Goal: Transaction & Acquisition: Purchase product/service

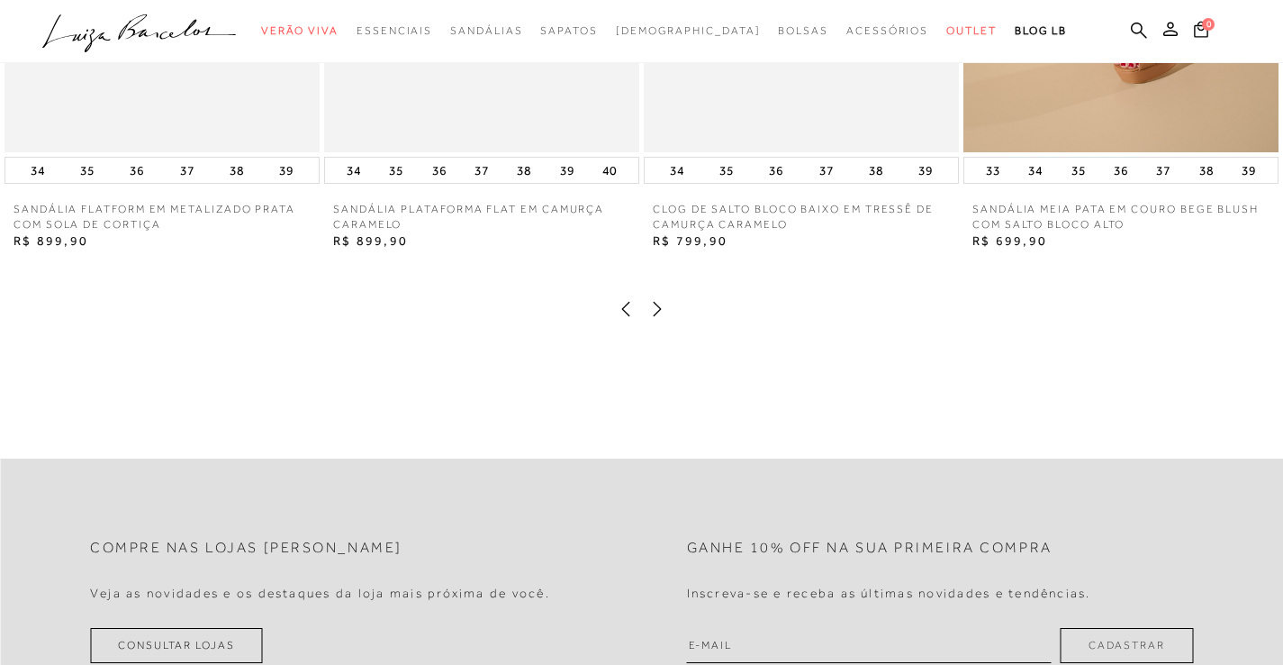
scroll to position [2107, 0]
click at [658, 310] on icon at bounding box center [658, 311] width 18 height 18
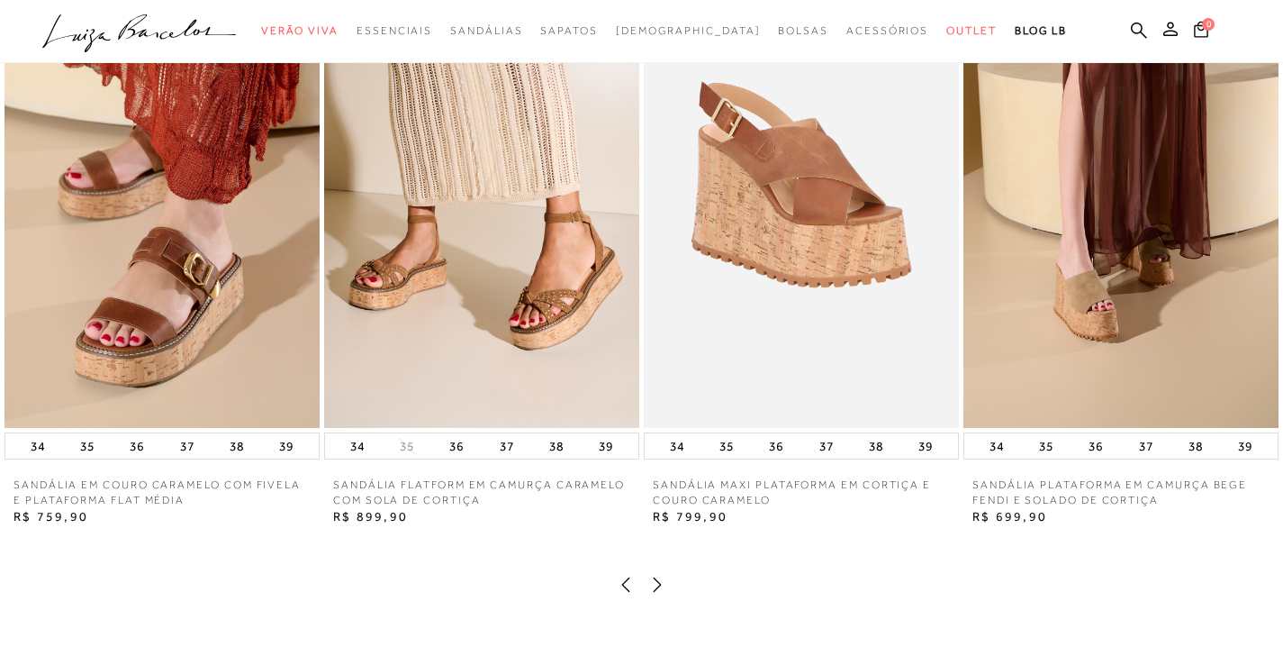
scroll to position [1992, 0]
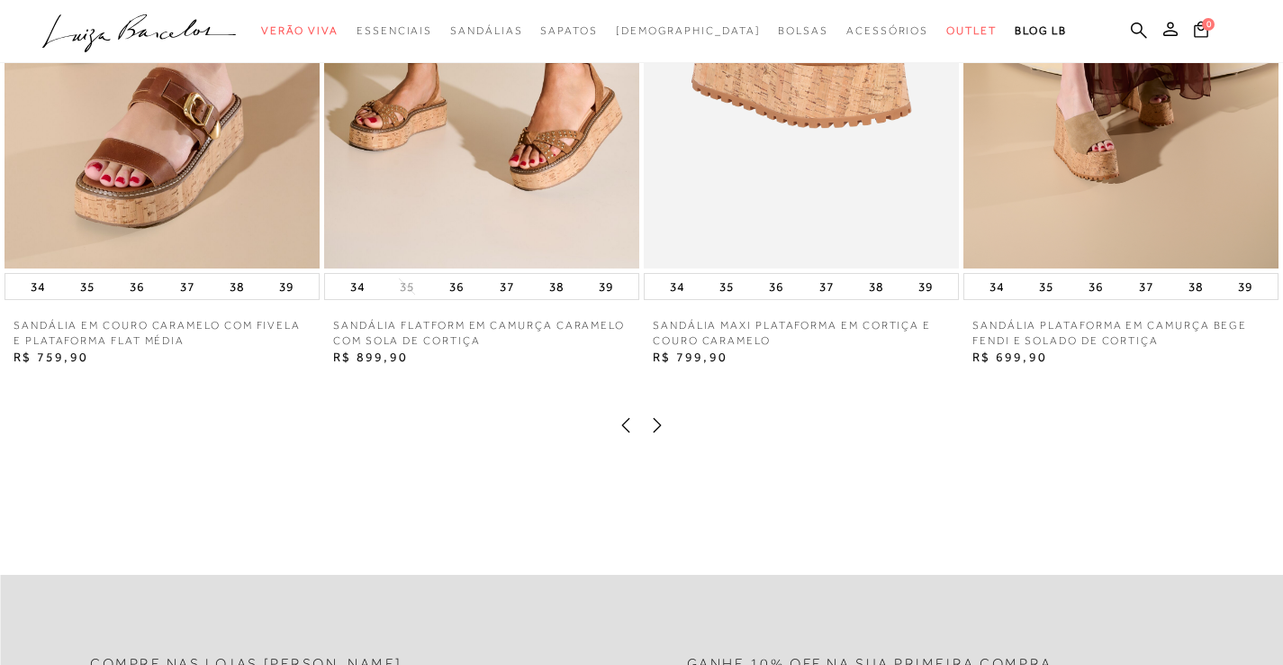
click at [659, 420] on icon at bounding box center [658, 425] width 18 height 18
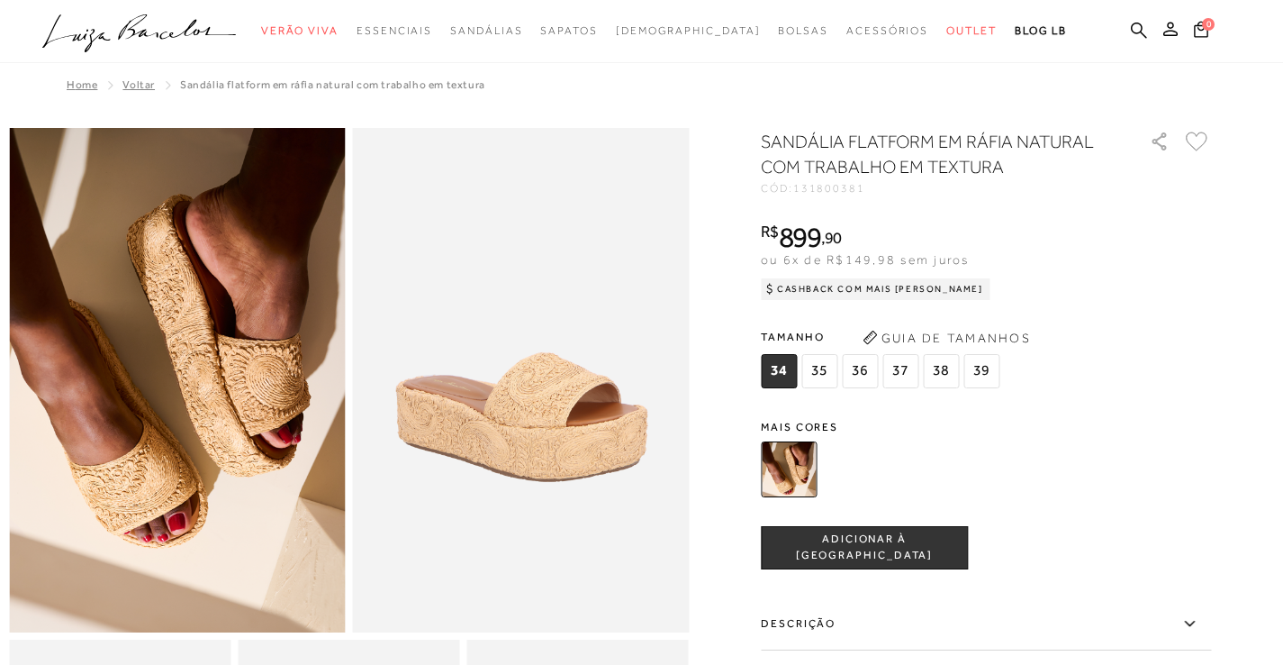
scroll to position [0, 0]
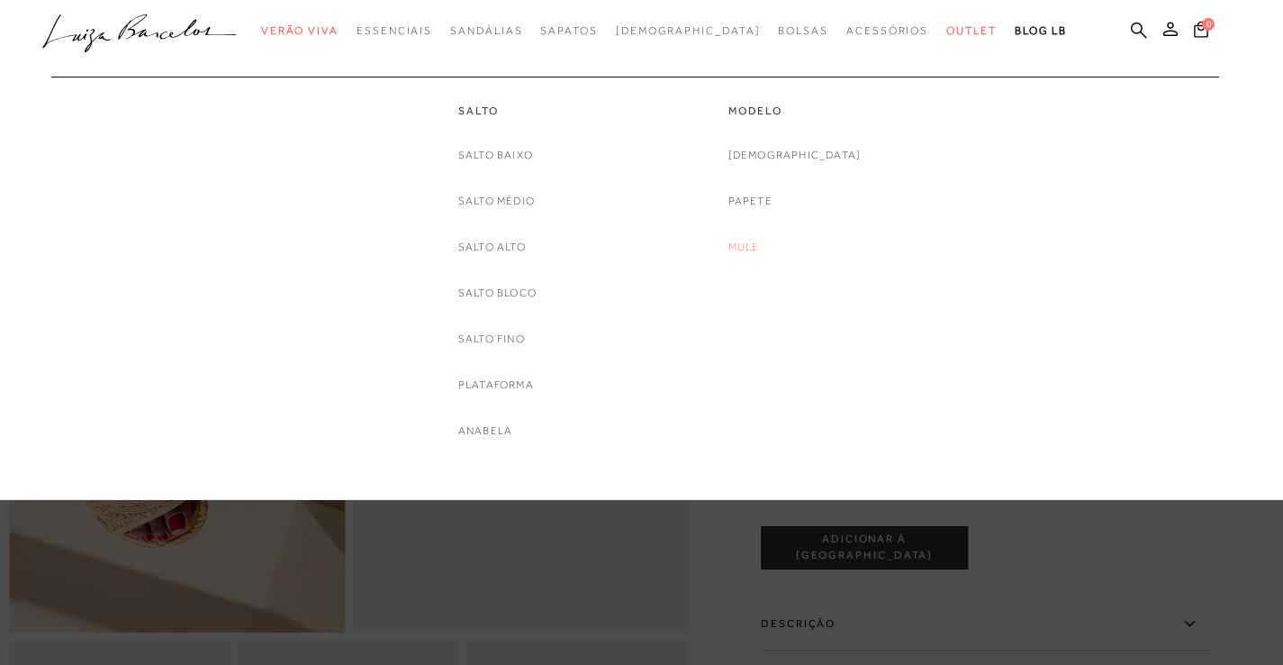
click at [760, 243] on link "Mule" at bounding box center [745, 247] width 32 height 19
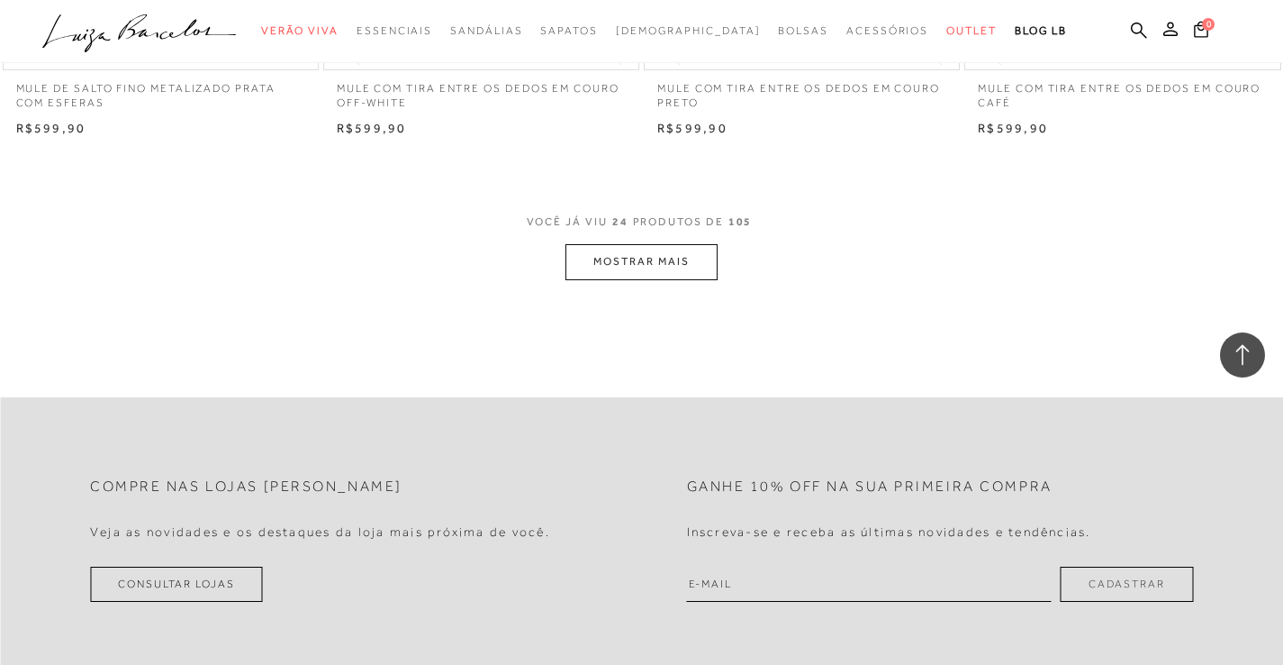
scroll to position [3496, 0]
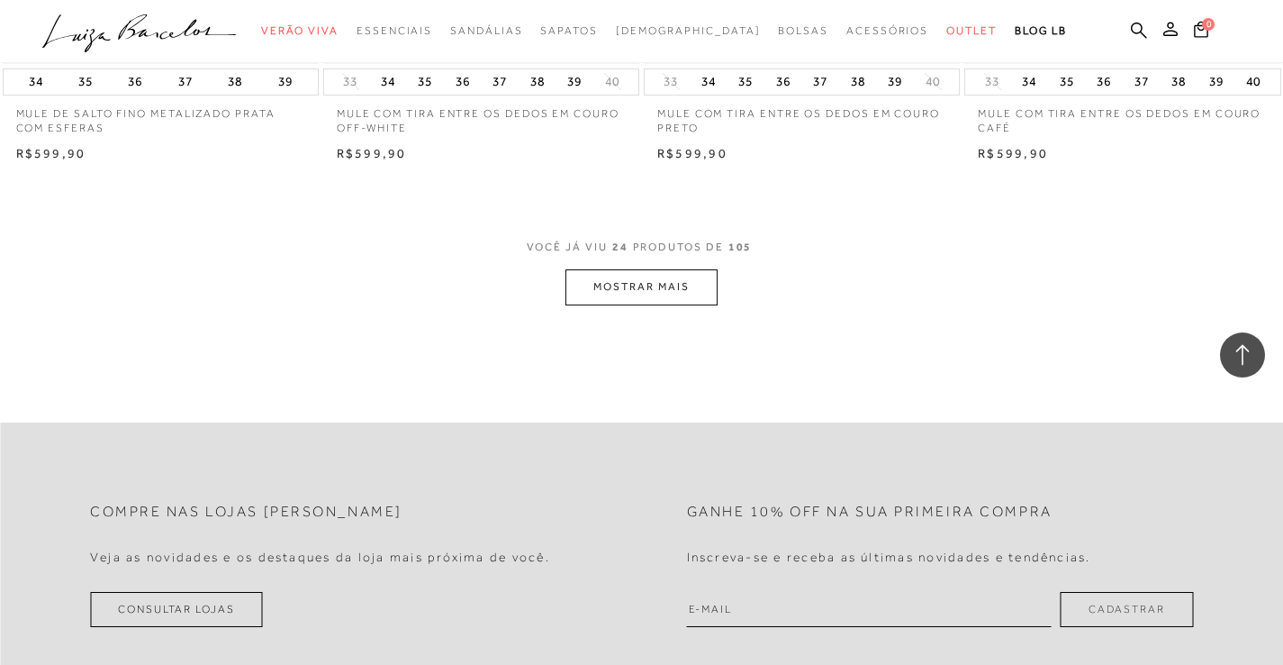
click at [645, 270] on button "MOSTRAR MAIS" at bounding box center [641, 286] width 151 height 35
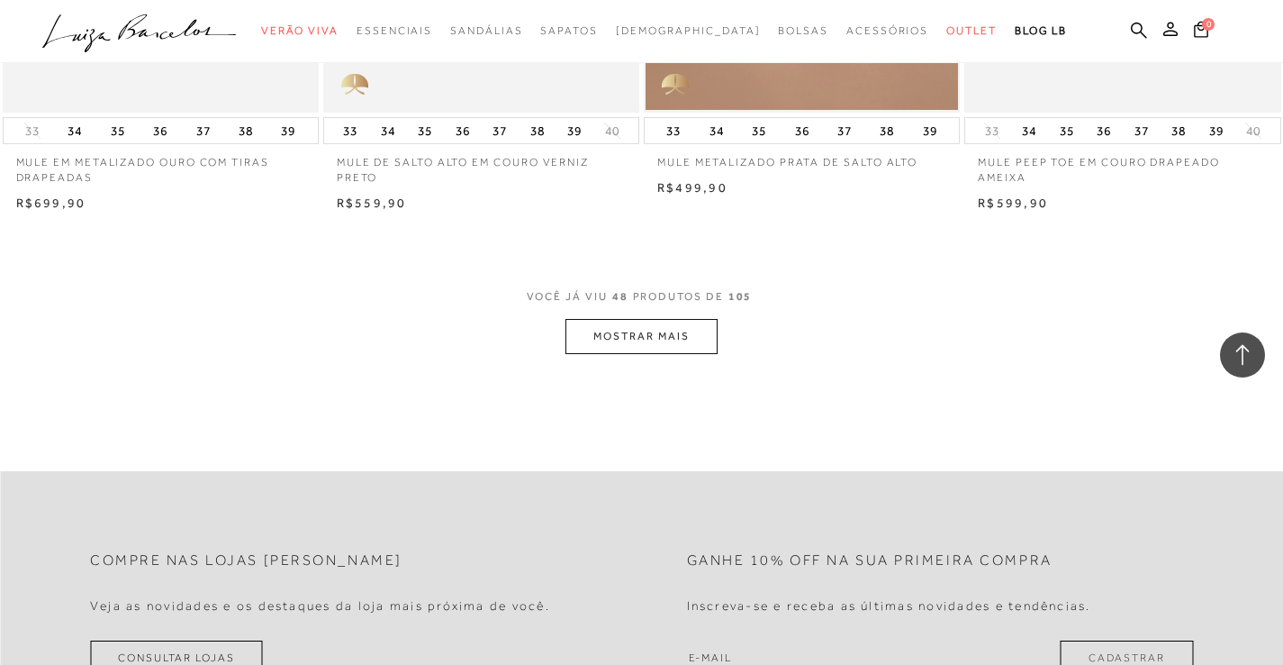
scroll to position [7095, 0]
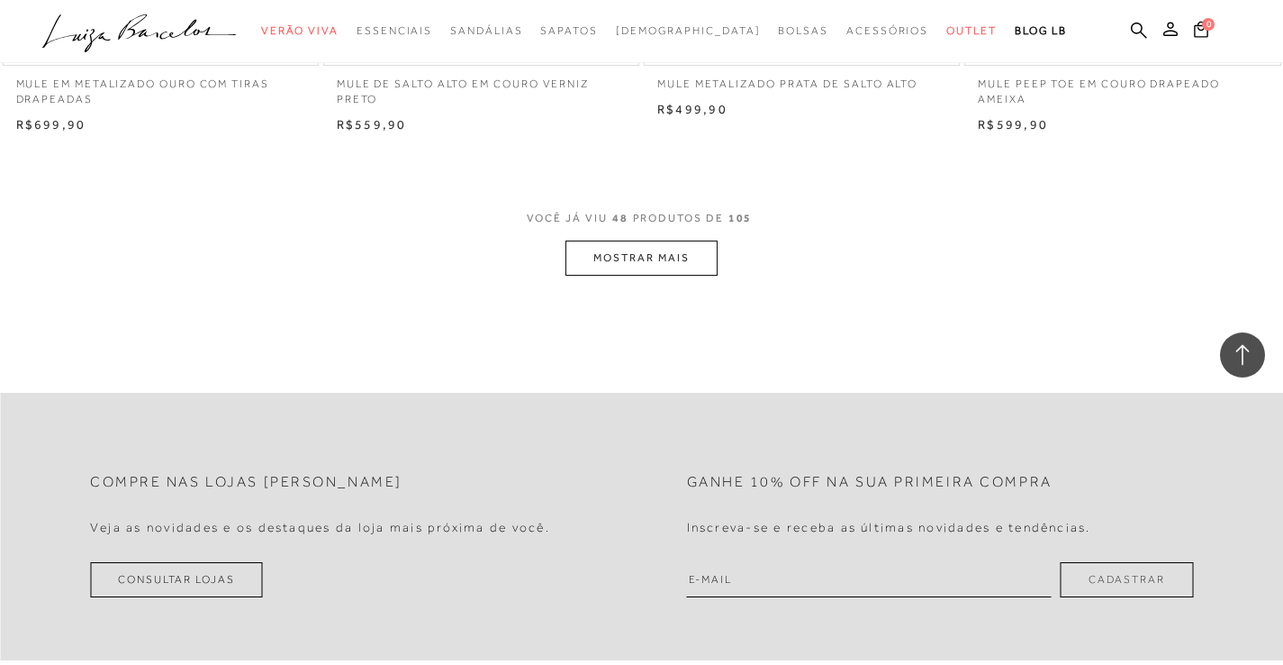
click at [610, 240] on button "MOSTRAR MAIS" at bounding box center [641, 257] width 151 height 35
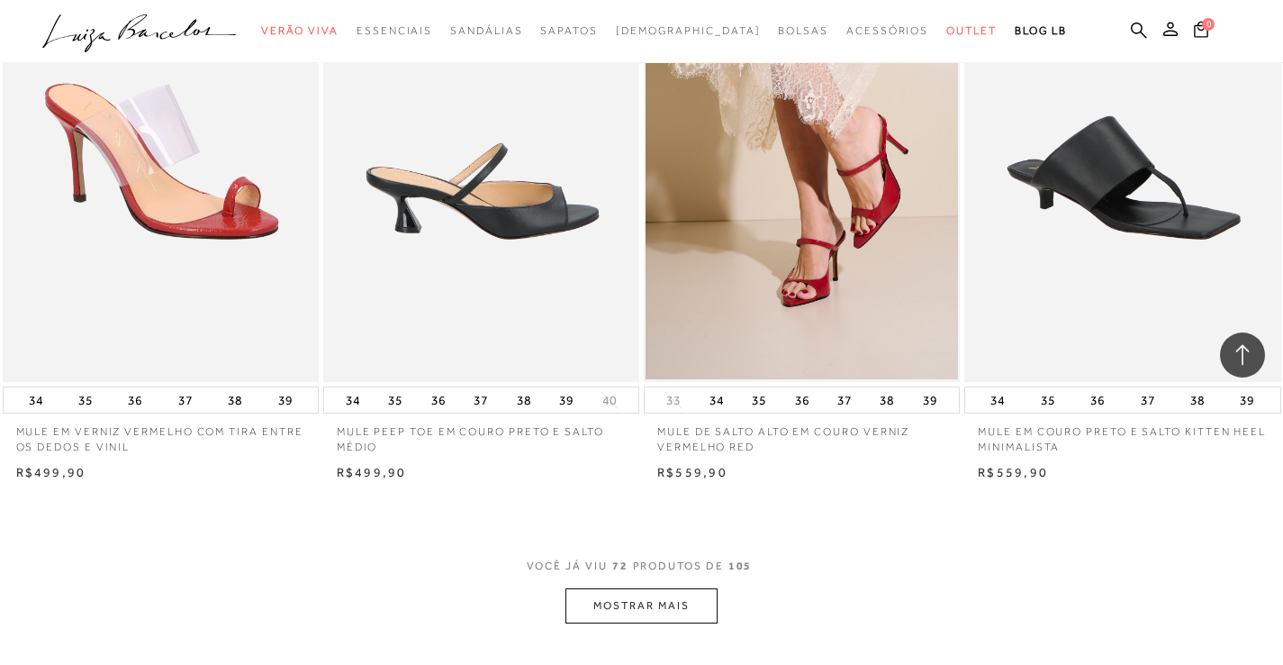
scroll to position [10688, 0]
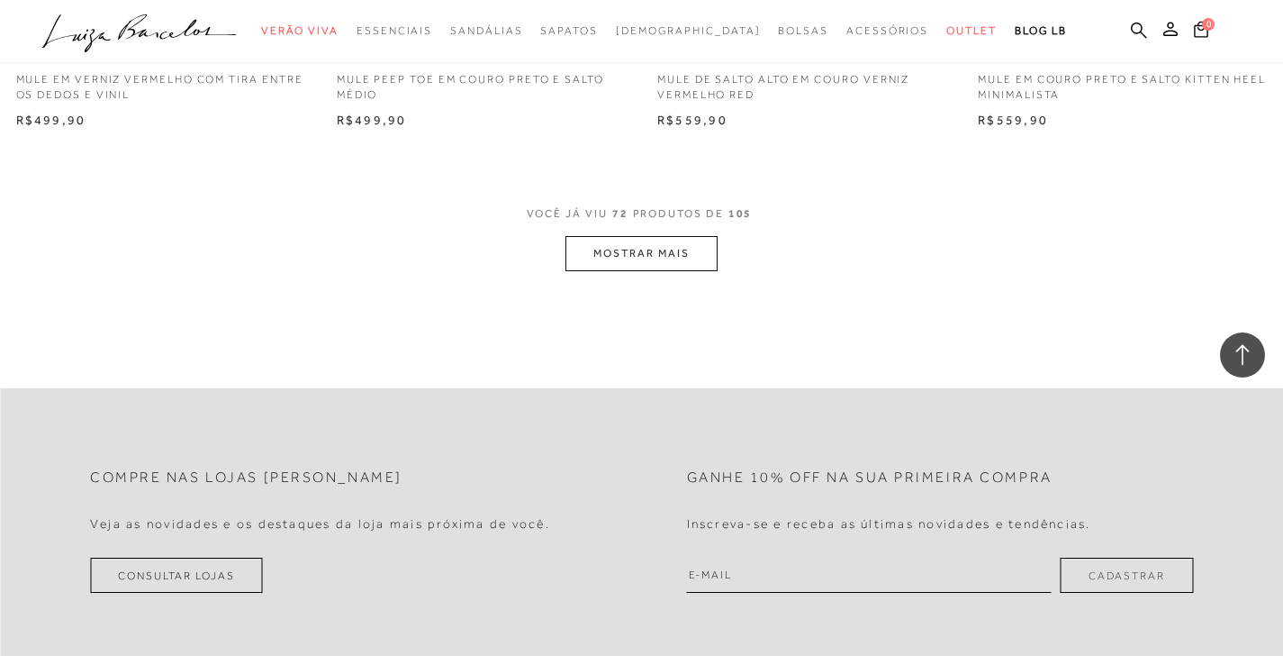
click at [612, 236] on button "MOSTRAR MAIS" at bounding box center [641, 253] width 151 height 35
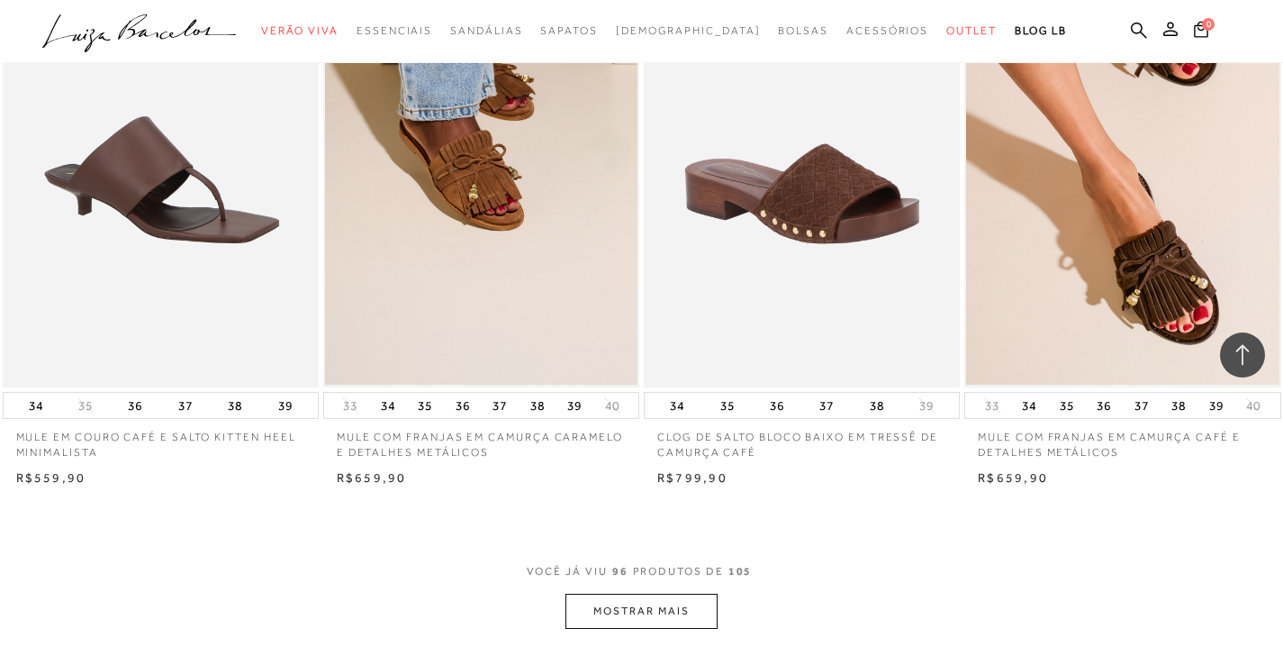
scroll to position [14008, 0]
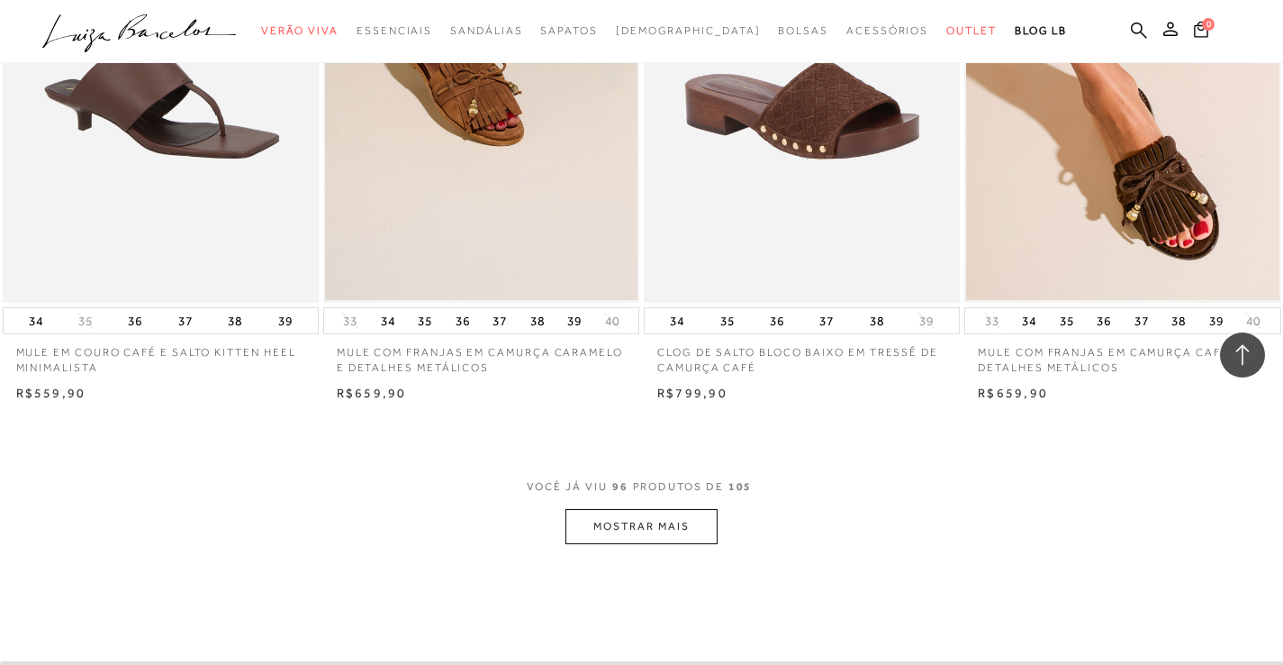
click at [599, 509] on button "MOSTRAR MAIS" at bounding box center [641, 526] width 151 height 35
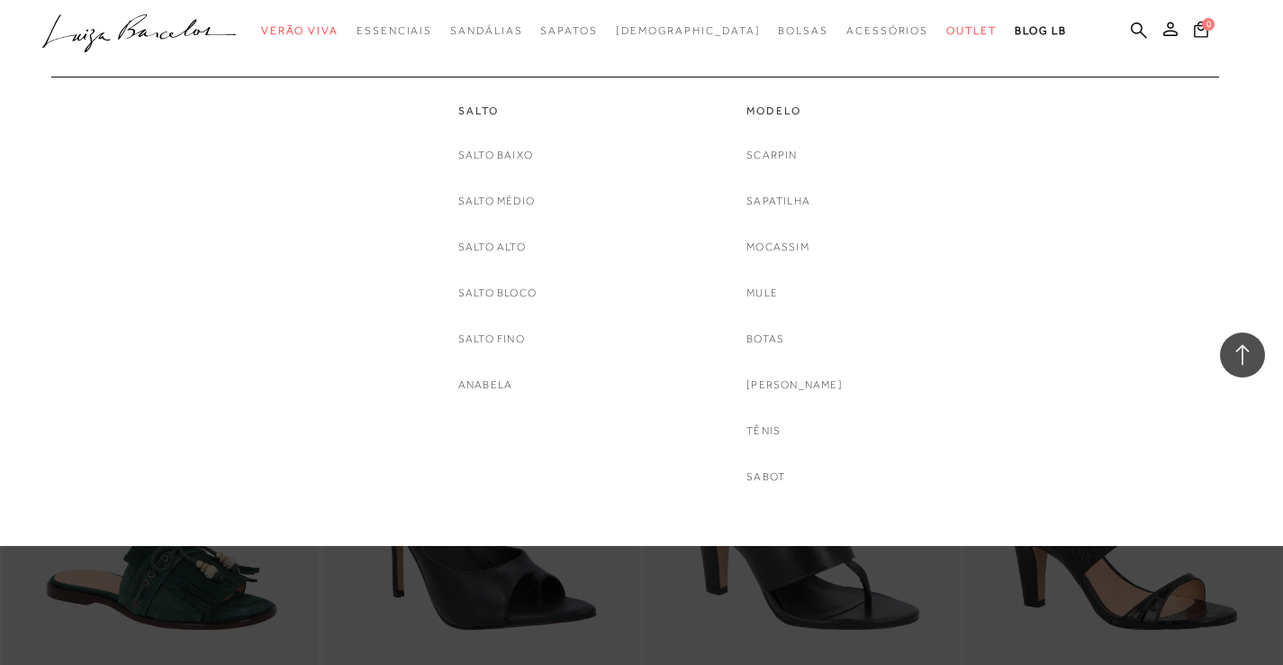
scroll to position [5148, 0]
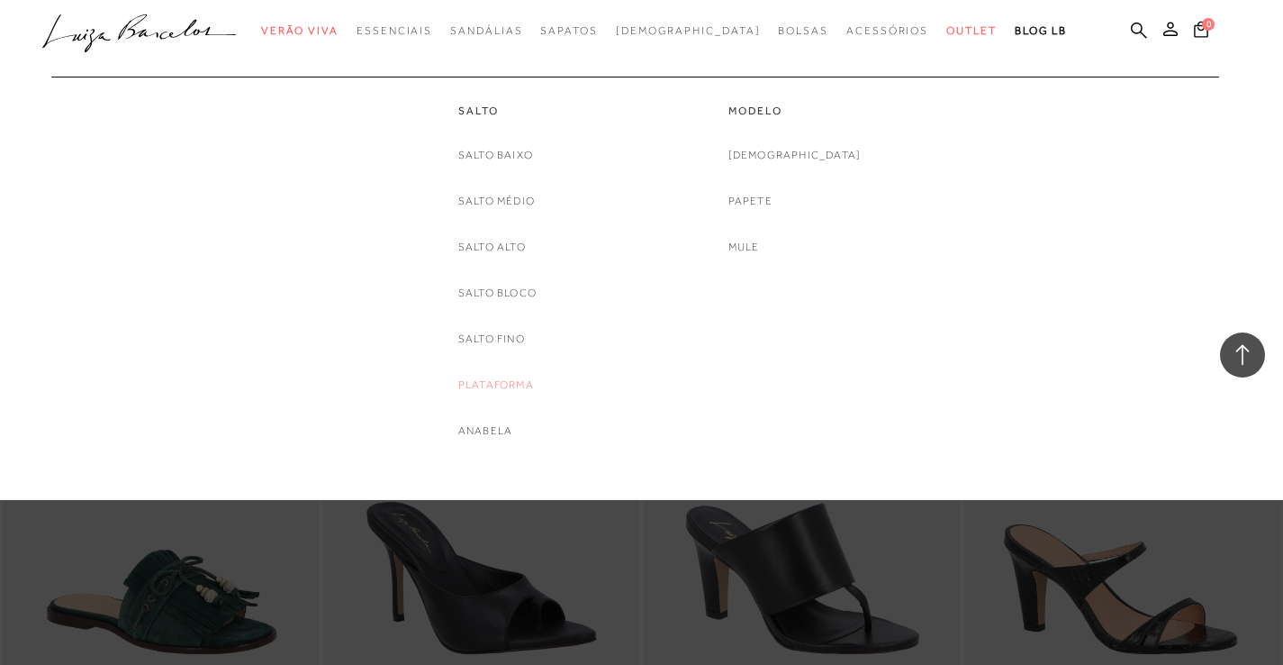
click at [485, 383] on link "Plataforma" at bounding box center [496, 385] width 76 height 19
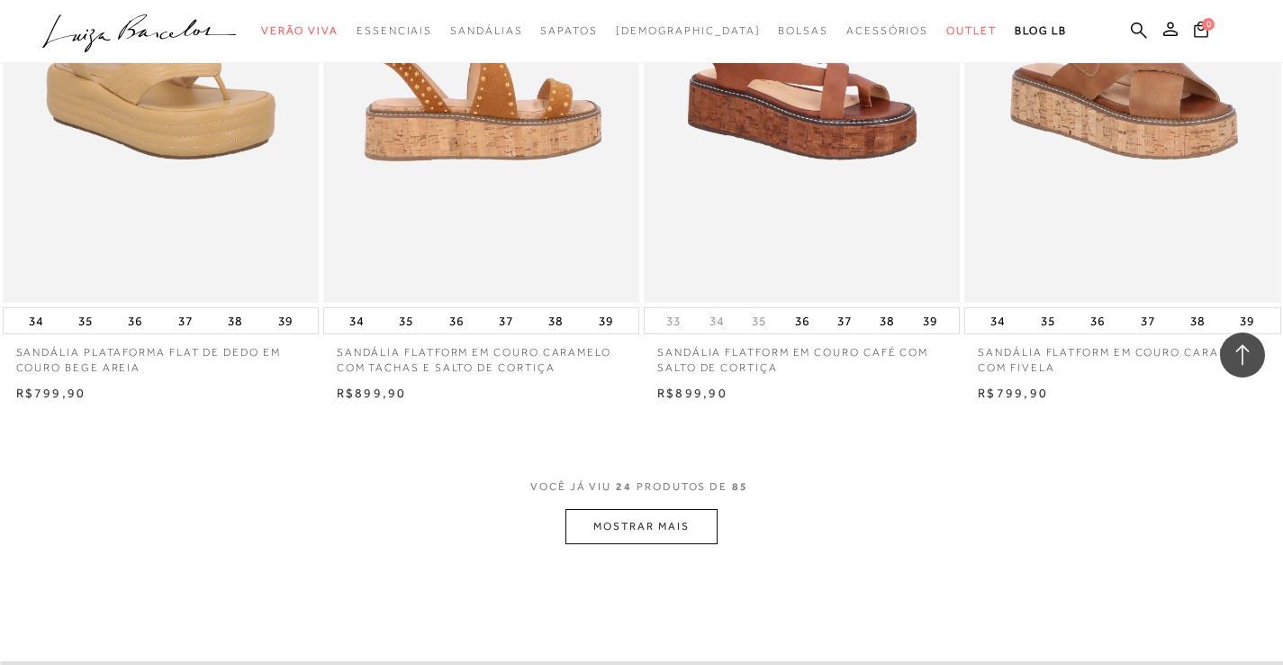
scroll to position [3307, 0]
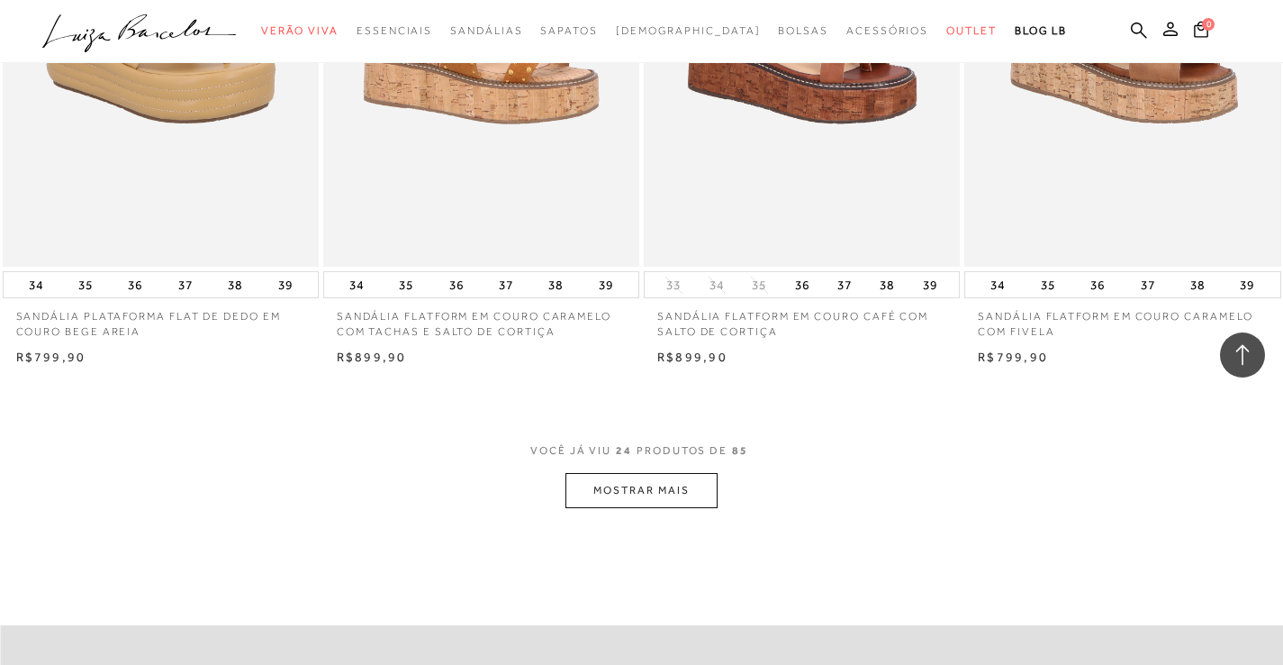
click at [577, 479] on button "MOSTRAR MAIS" at bounding box center [641, 490] width 151 height 35
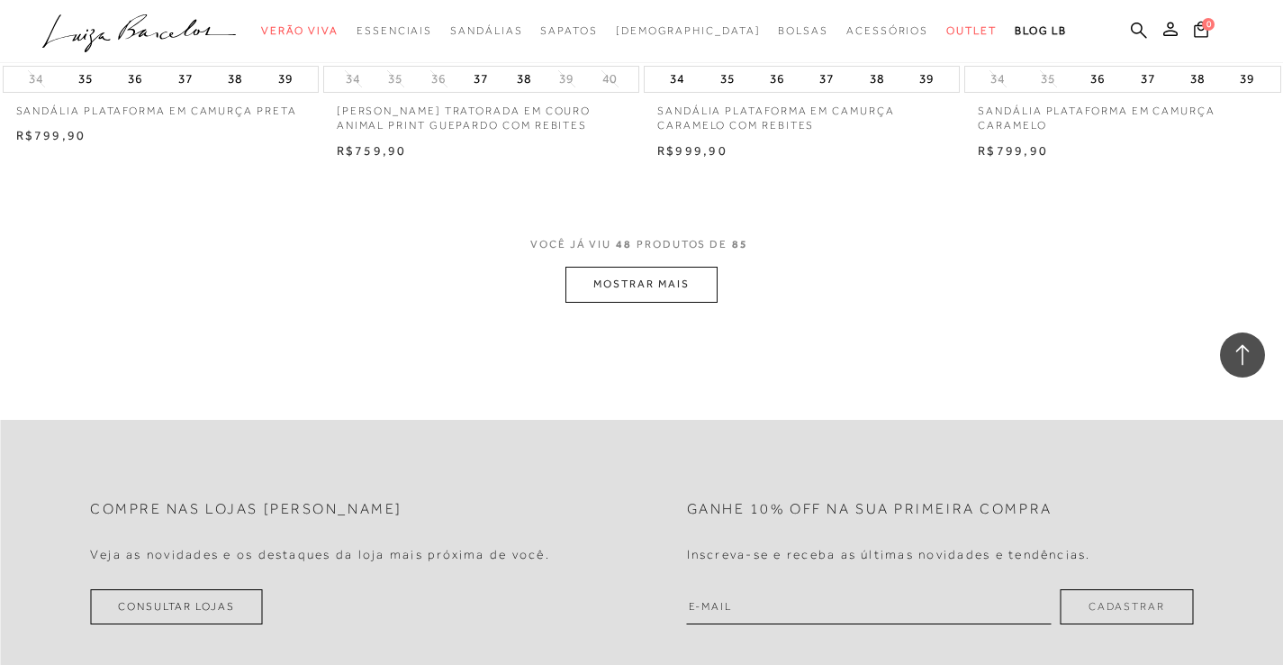
scroll to position [7109, 0]
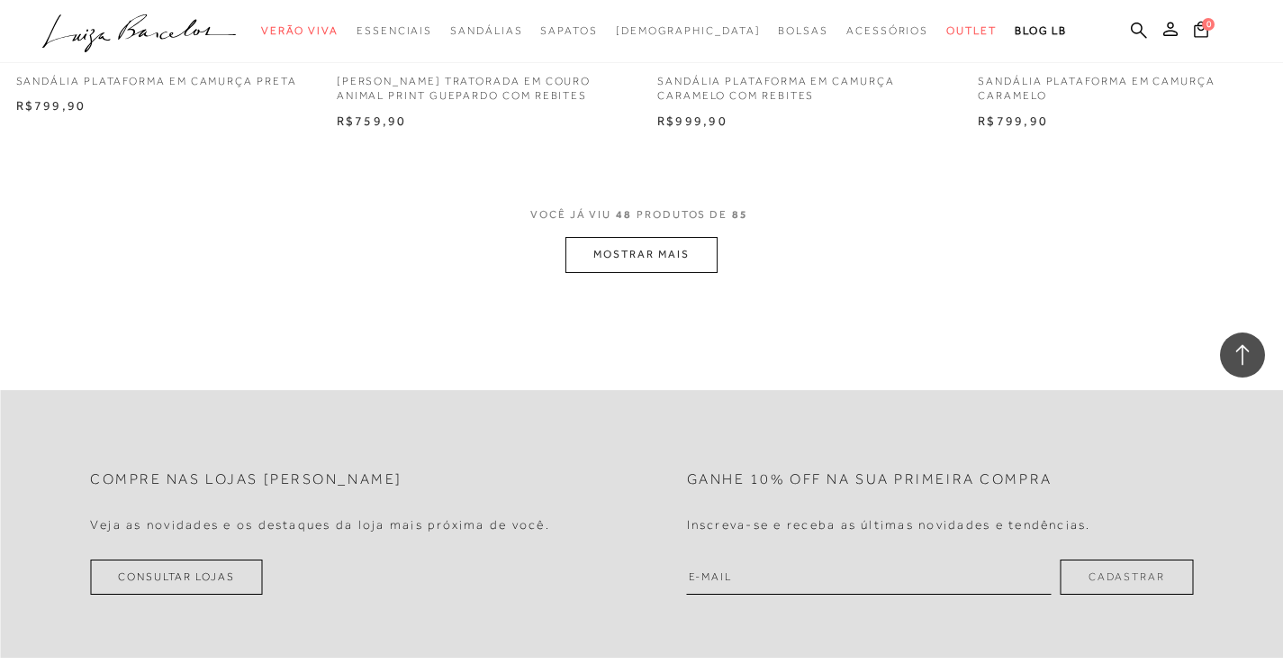
click at [606, 237] on button "MOSTRAR MAIS" at bounding box center [641, 254] width 151 height 35
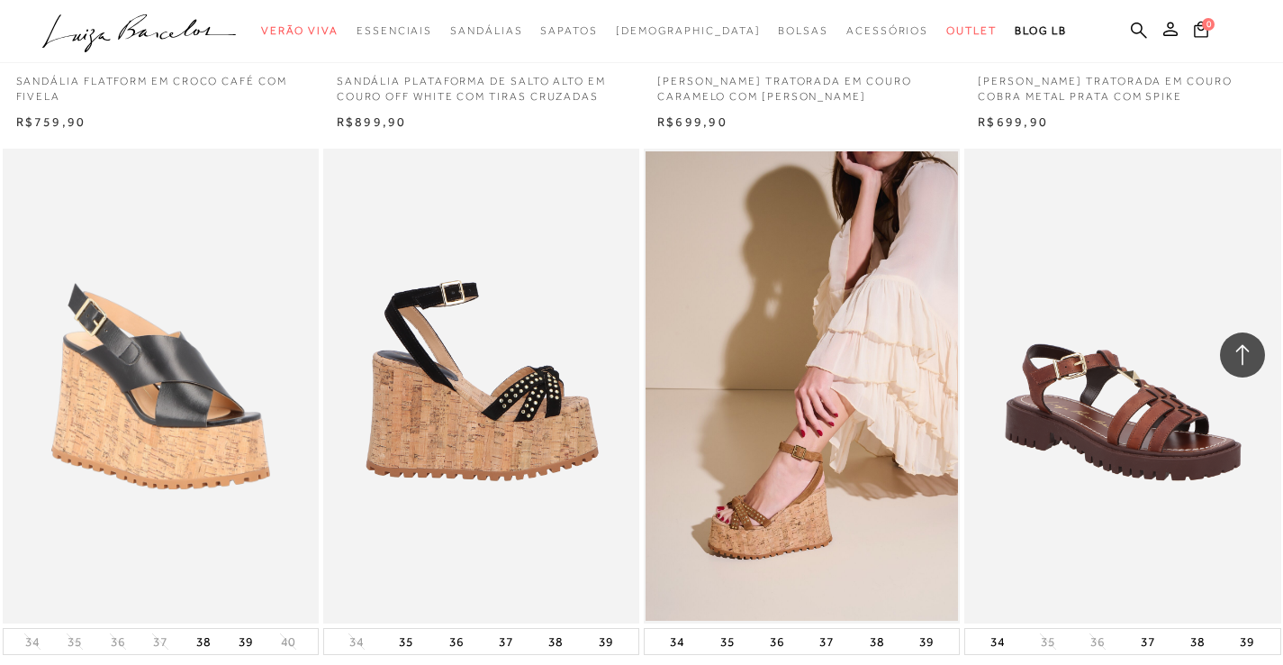
scroll to position [10514, 0]
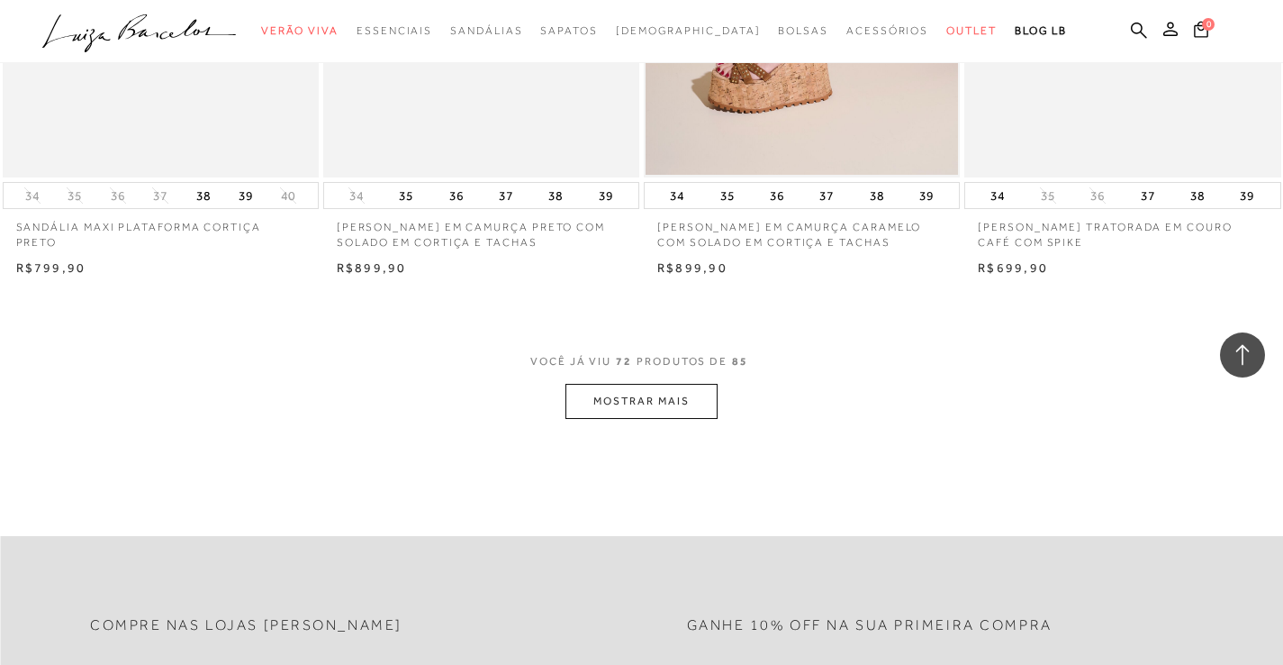
click at [616, 384] on button "MOSTRAR MAIS" at bounding box center [641, 401] width 151 height 35
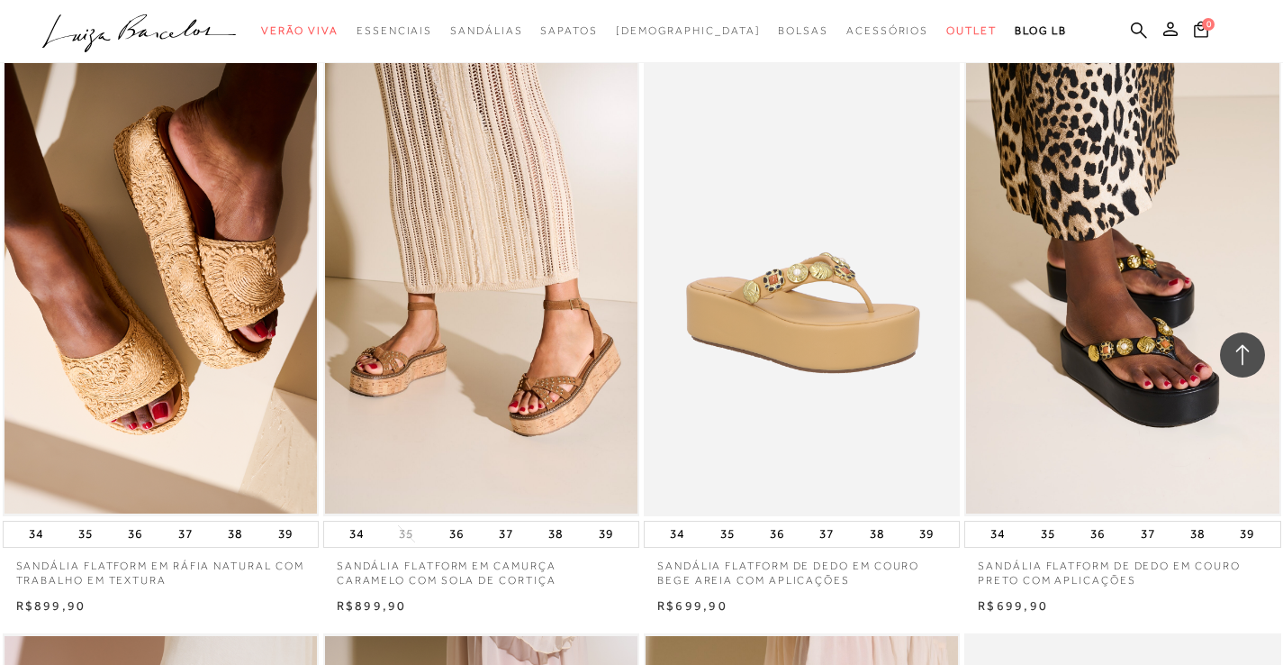
scroll to position [4797, 0]
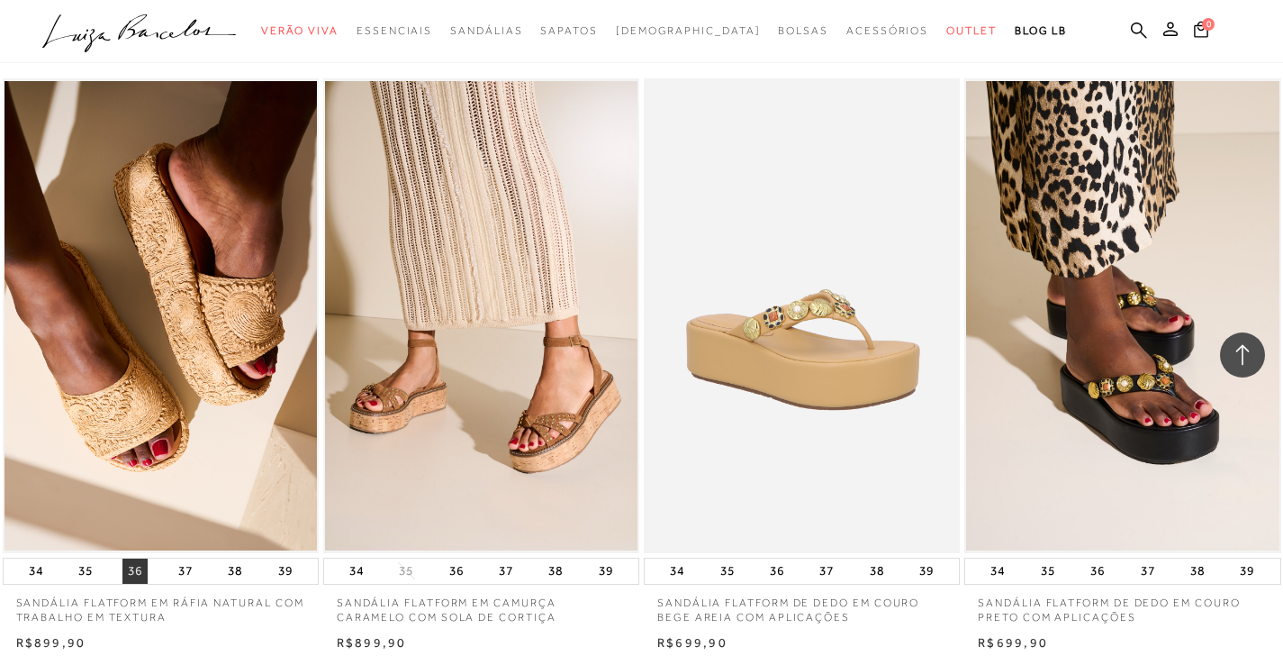
click at [135, 558] on button "36" at bounding box center [134, 570] width 25 height 25
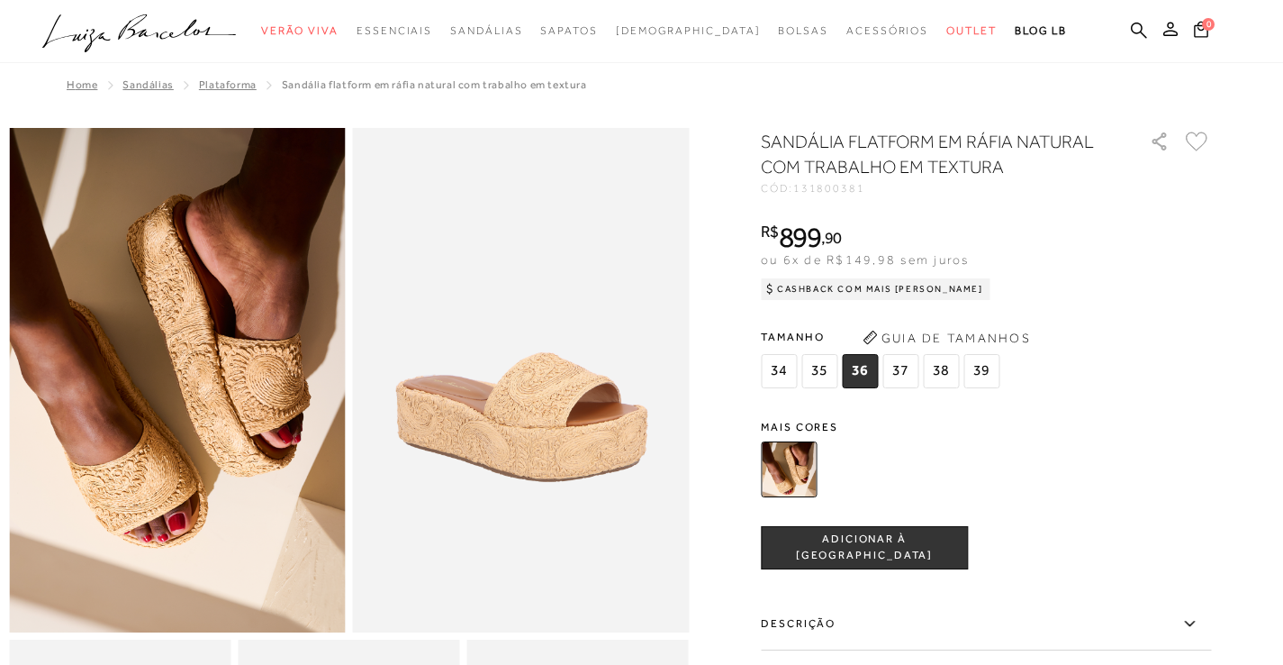
click at [829, 554] on span "ADICIONAR À [GEOGRAPHIC_DATA]" at bounding box center [864, 547] width 205 height 32
